Goal: Task Accomplishment & Management: Use online tool/utility

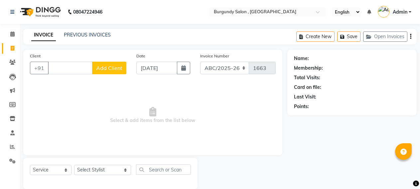
select select "service"
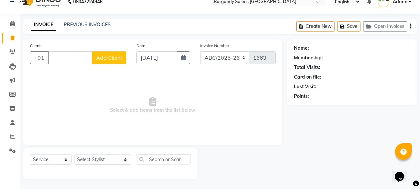
scroll to position [10, 0]
click at [93, 24] on link "PREVIOUS INVOICES" at bounding box center [87, 25] width 47 height 6
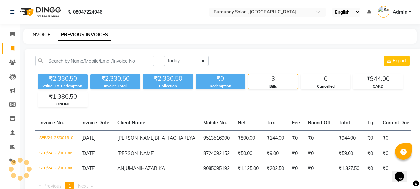
click at [39, 35] on link "INVOICE" at bounding box center [40, 35] width 19 height 6
select select "service"
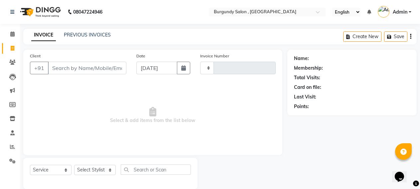
scroll to position [10, 0]
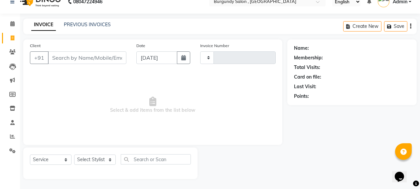
type input "1663"
select select "5345"
